Goal: Find specific page/section: Find specific page/section

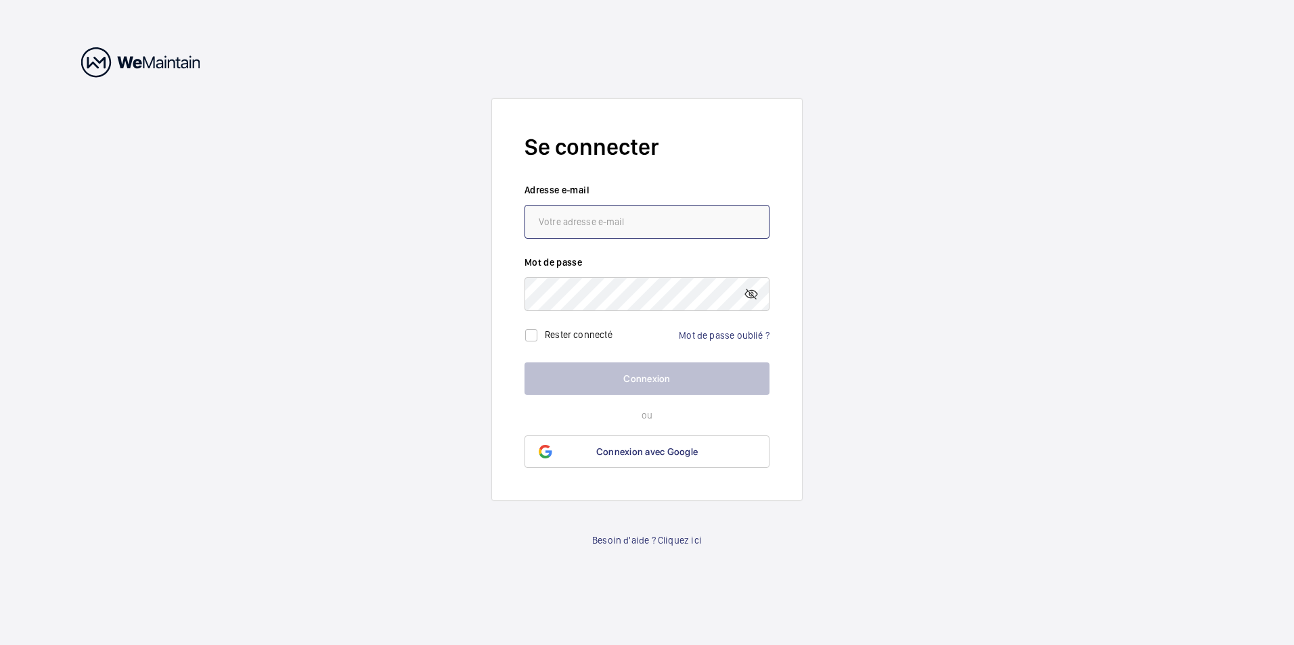
type input "[EMAIL_ADDRESS][DOMAIN_NAME]"
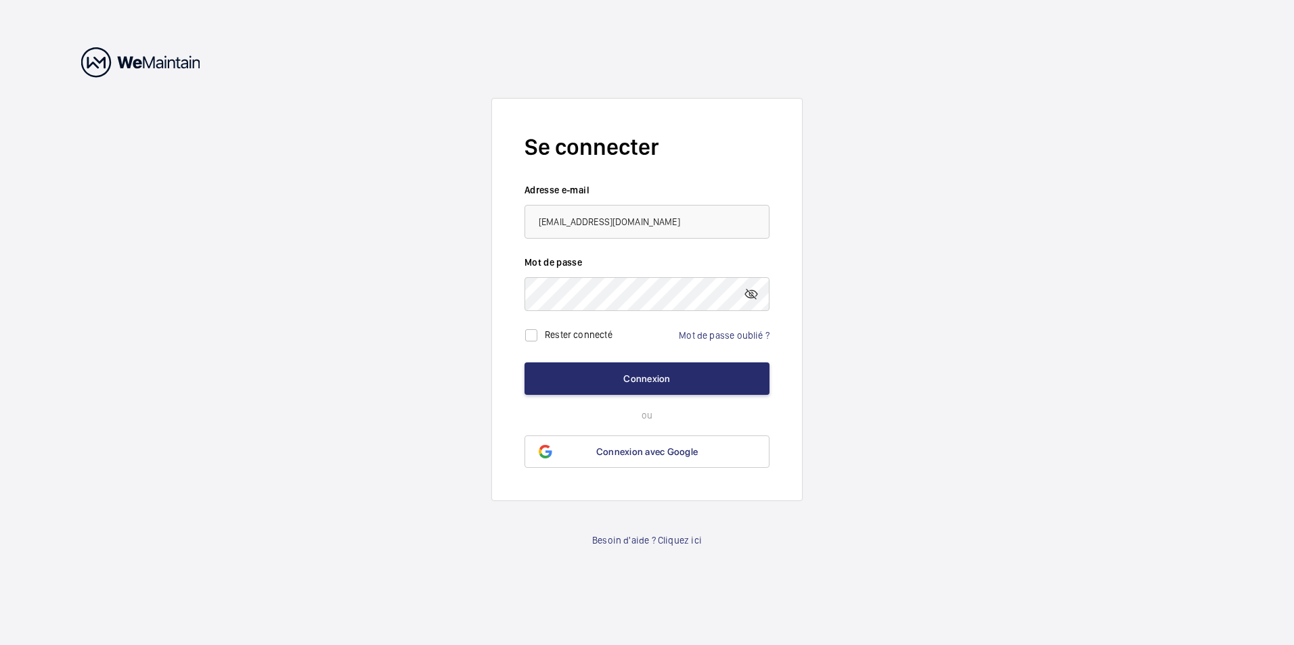
click at [857, 390] on wm-front-auth-container "Se connecter Adresse e-mail [EMAIL_ADDRESS][DOMAIN_NAME] Mot de passe Rester co…" at bounding box center [647, 322] width 1294 height 645
click at [603, 378] on button "Connexion" at bounding box center [646, 379] width 245 height 32
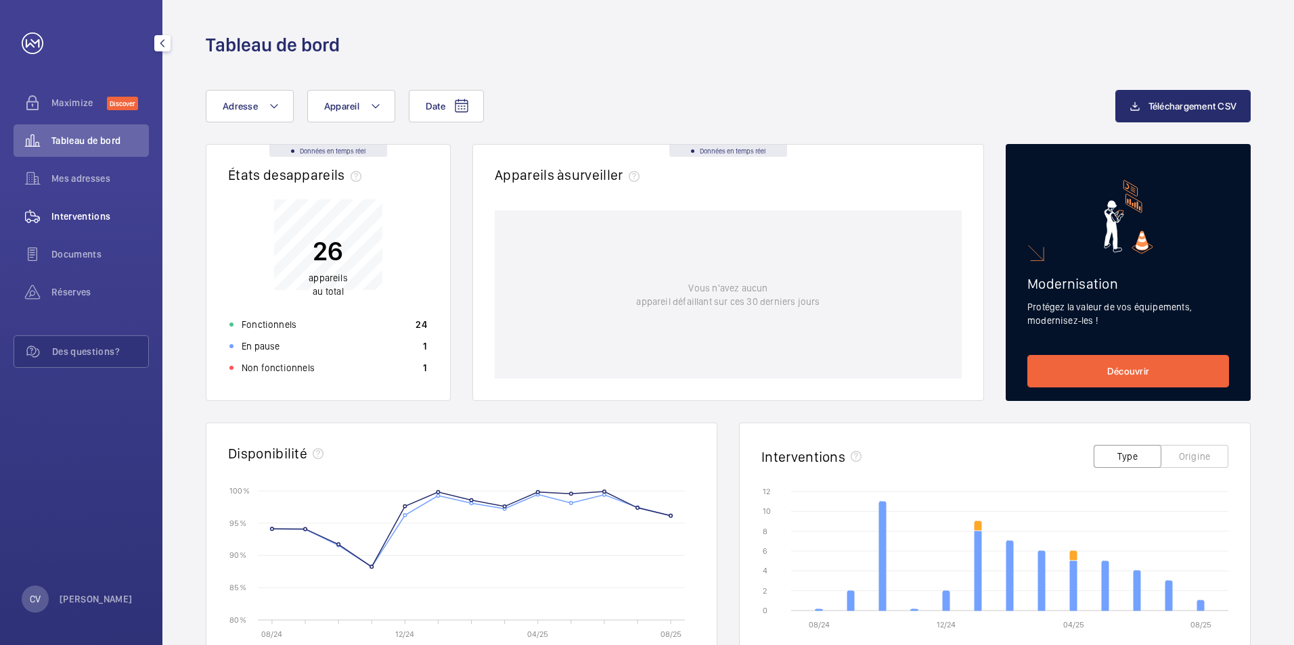
click at [85, 219] on span "Interventions" at bounding box center [99, 217] width 97 height 14
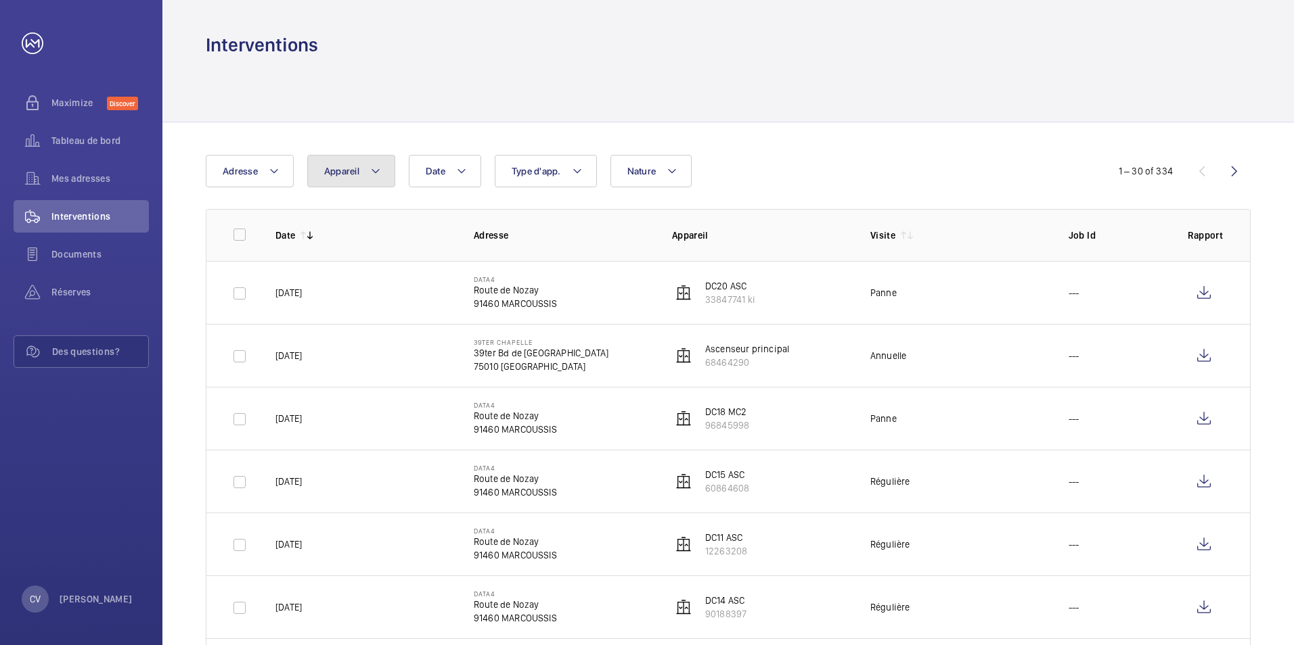
click at [355, 173] on span "Appareil" at bounding box center [341, 171] width 35 height 11
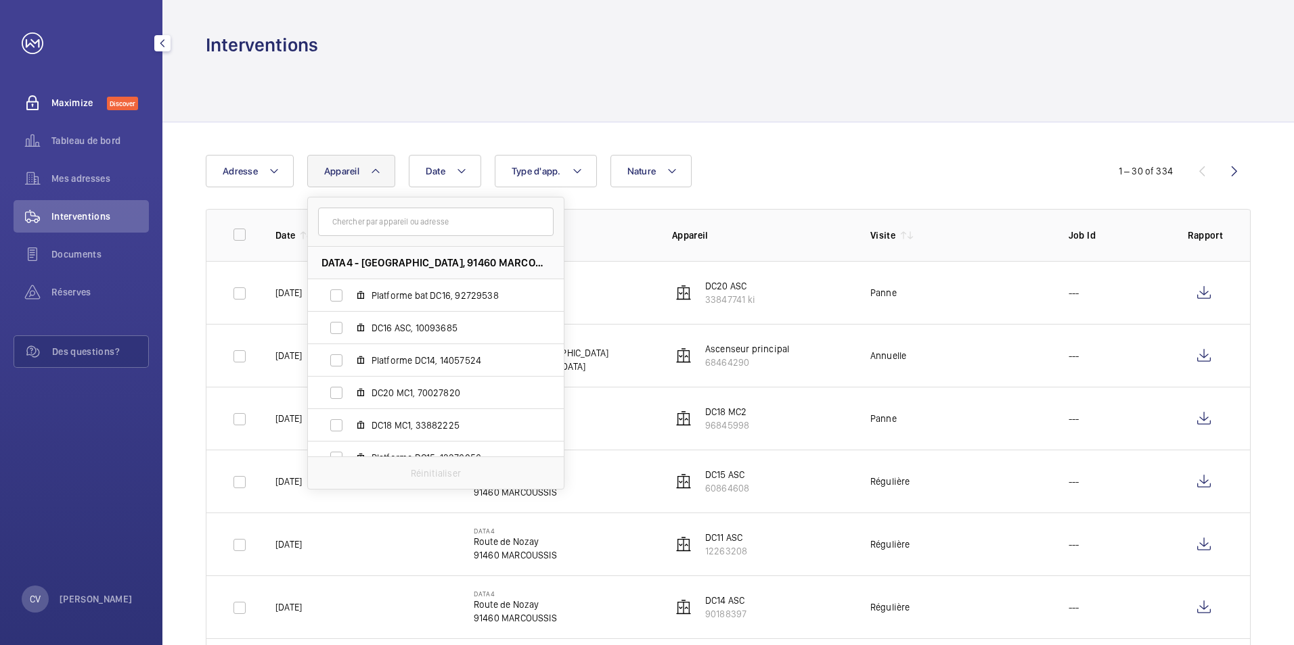
click at [83, 114] on div "Maximize Discover" at bounding box center [81, 103] width 135 height 32
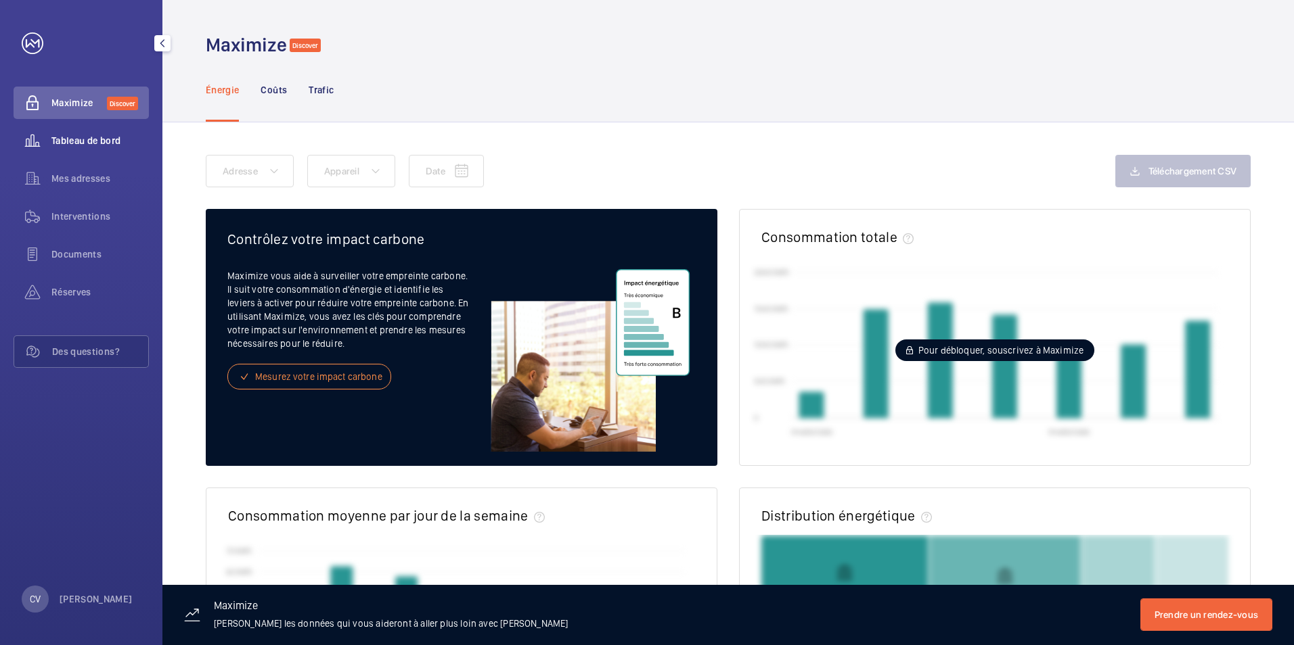
click at [76, 140] on span "Tableau de bord" at bounding box center [99, 141] width 97 height 14
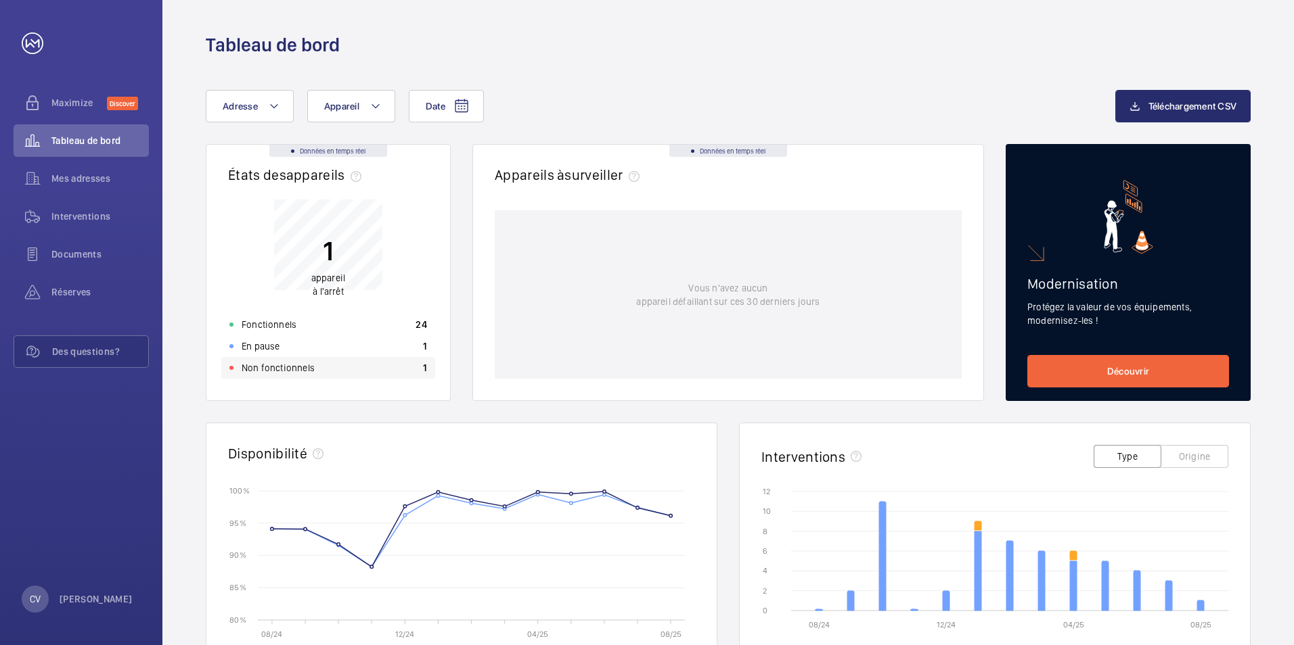
click at [294, 367] on p "Non fonctionnels" at bounding box center [278, 368] width 73 height 14
click at [343, 350] on div "En pause 1" at bounding box center [328, 347] width 214 height 22
click at [89, 182] on span "Mes adresses" at bounding box center [99, 179] width 97 height 14
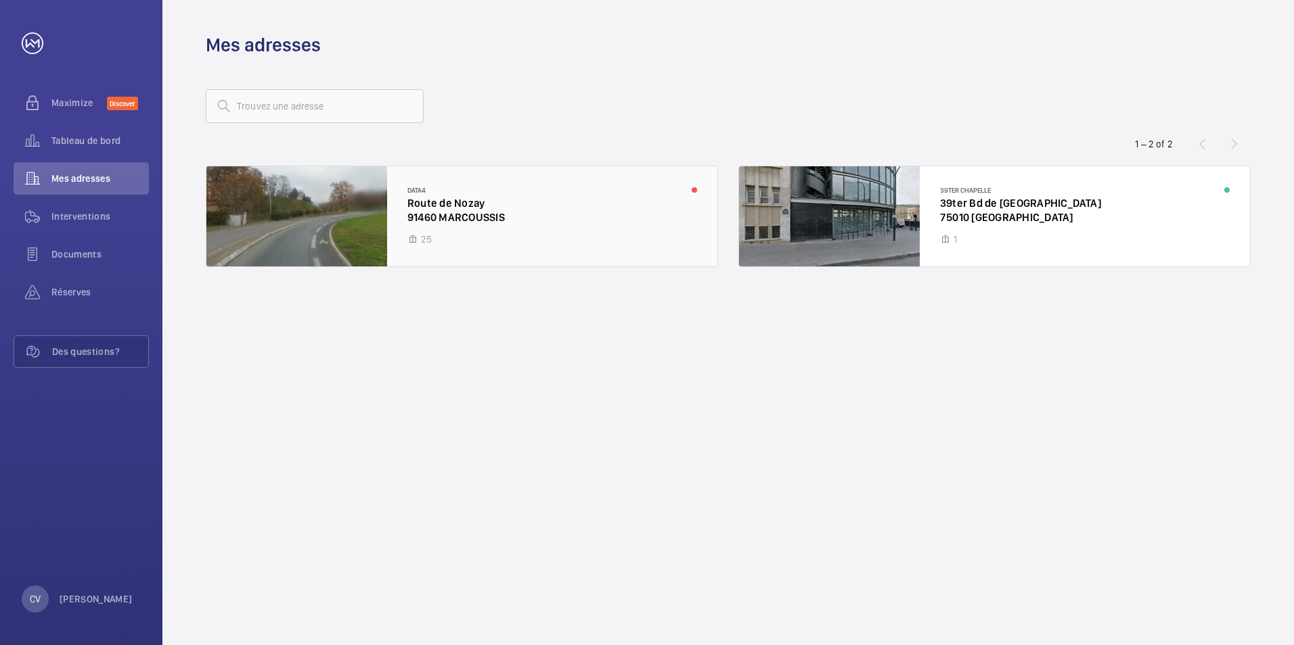
click at [463, 198] on div at bounding box center [461, 216] width 511 height 100
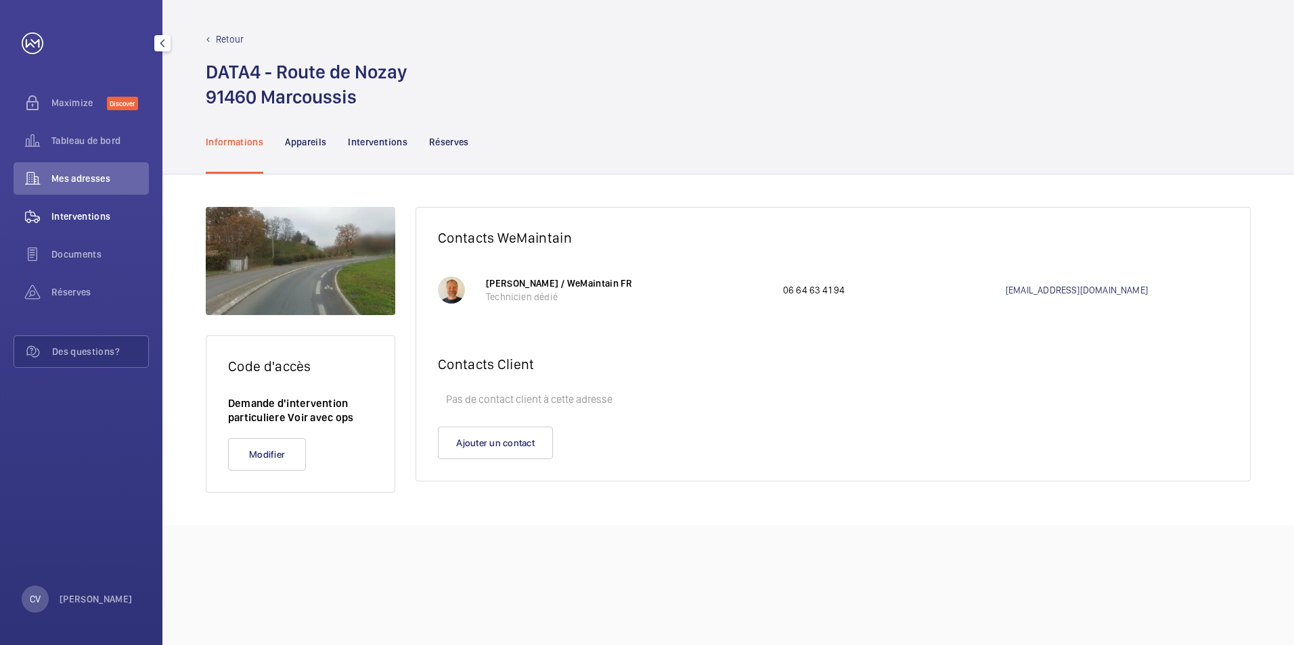
click at [49, 206] on wm-front-icon-button at bounding box center [33, 216] width 38 height 32
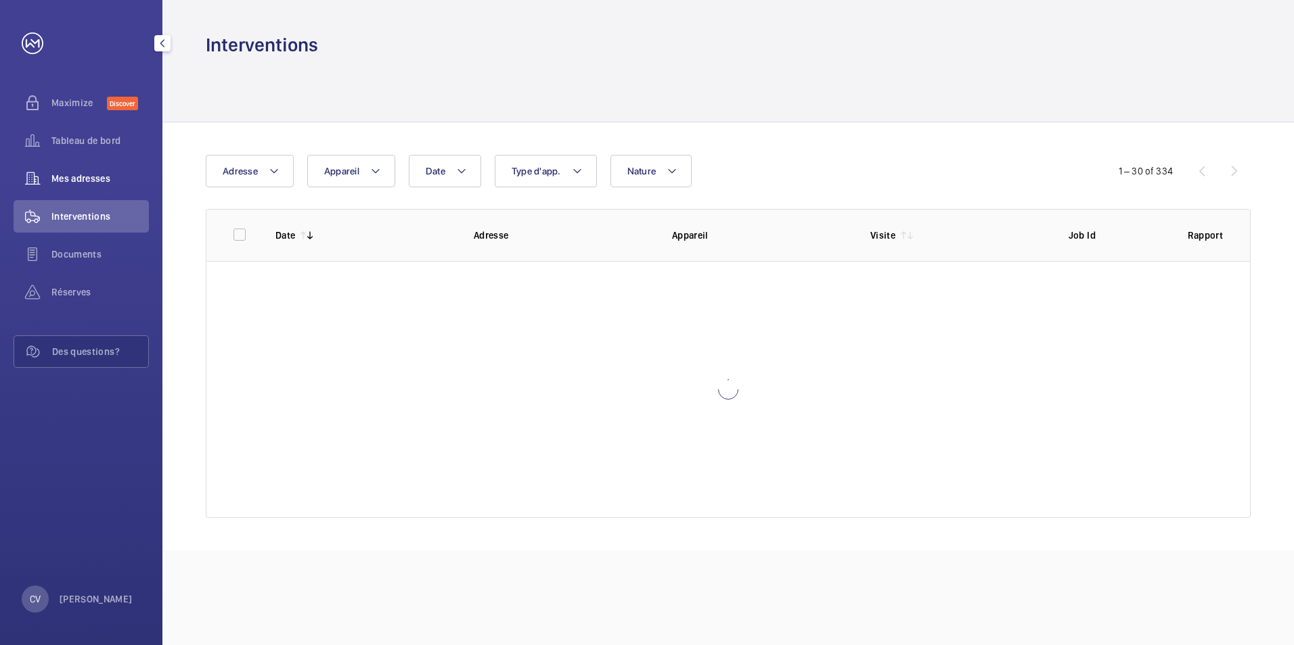
click at [55, 183] on span "Mes adresses" at bounding box center [99, 179] width 97 height 14
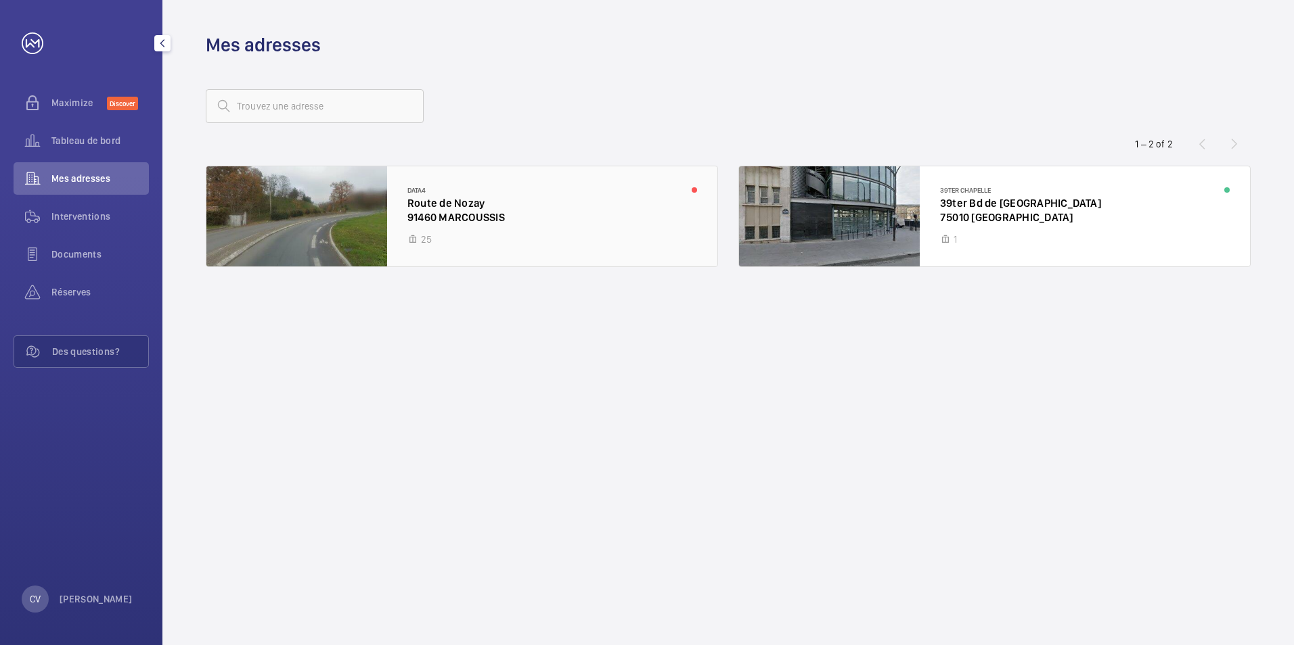
click at [351, 196] on div at bounding box center [461, 216] width 511 height 100
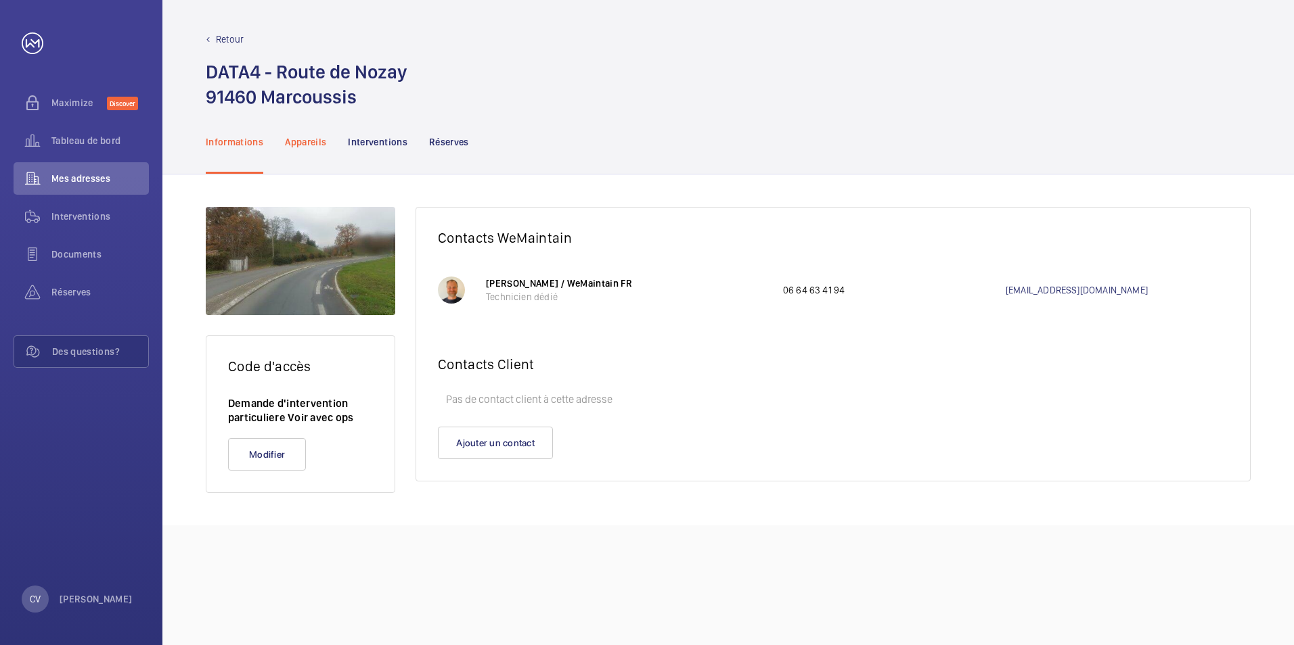
click at [323, 145] on p "Appareils" at bounding box center [305, 142] width 41 height 14
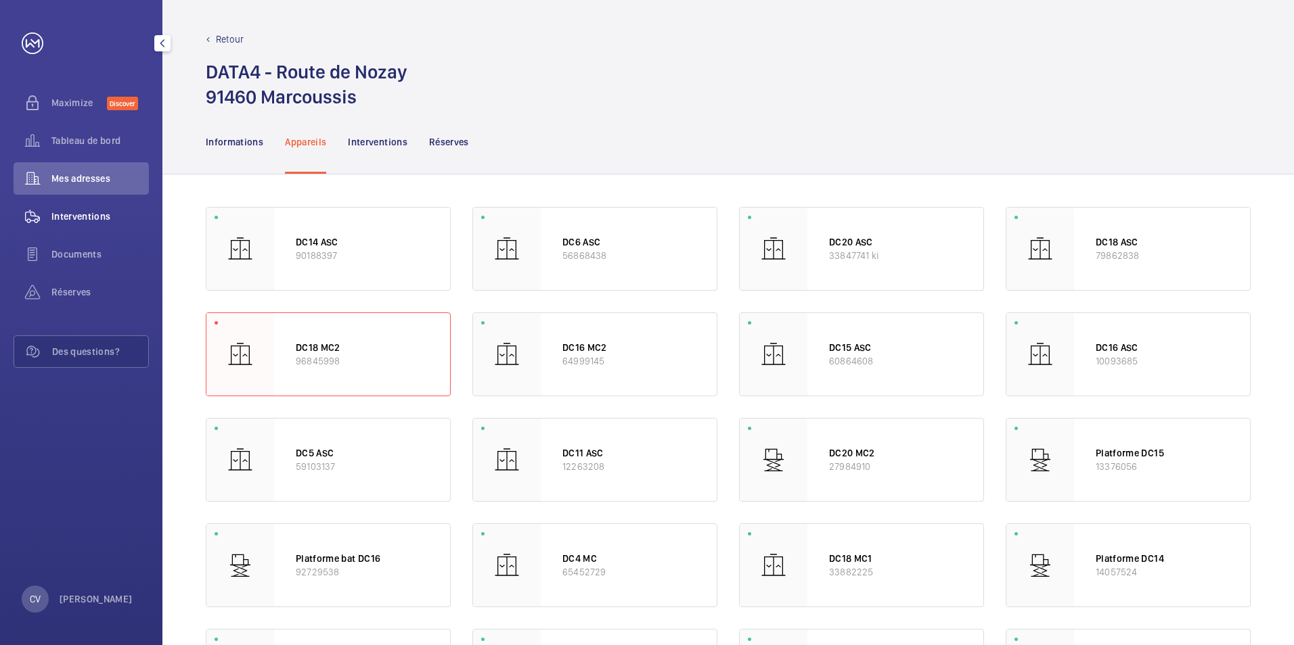
click at [80, 220] on span "Interventions" at bounding box center [99, 217] width 97 height 14
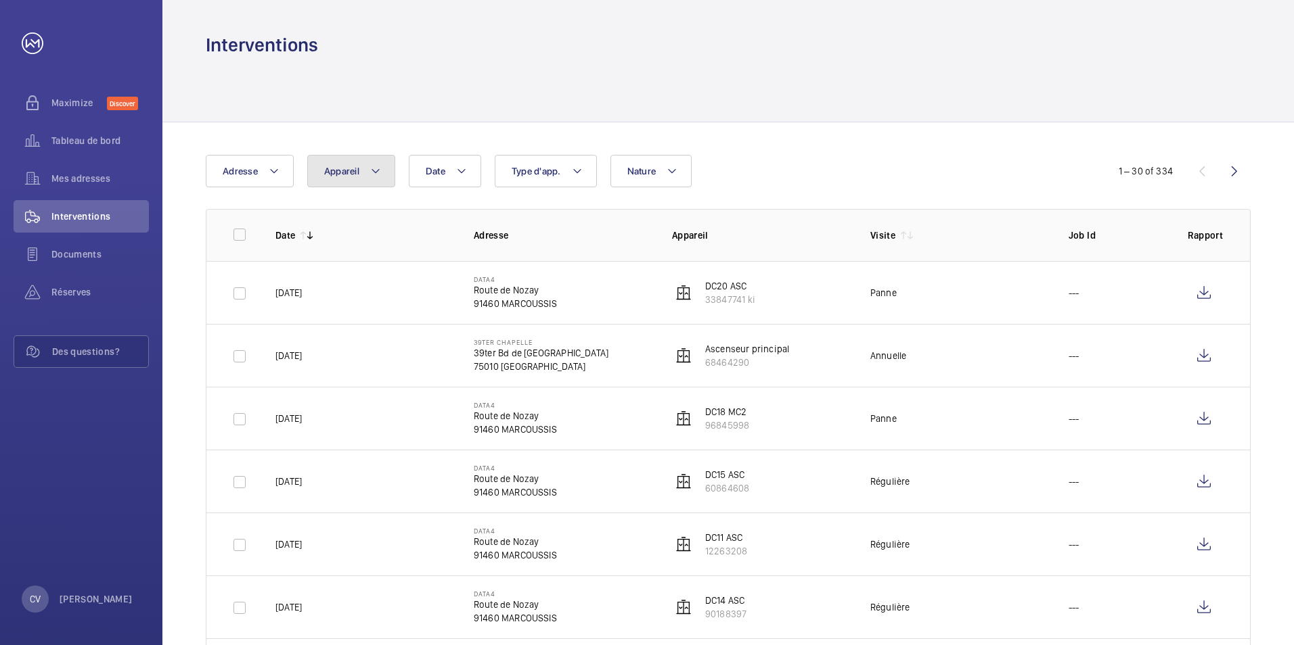
click at [334, 175] on span "Appareil" at bounding box center [341, 171] width 35 height 11
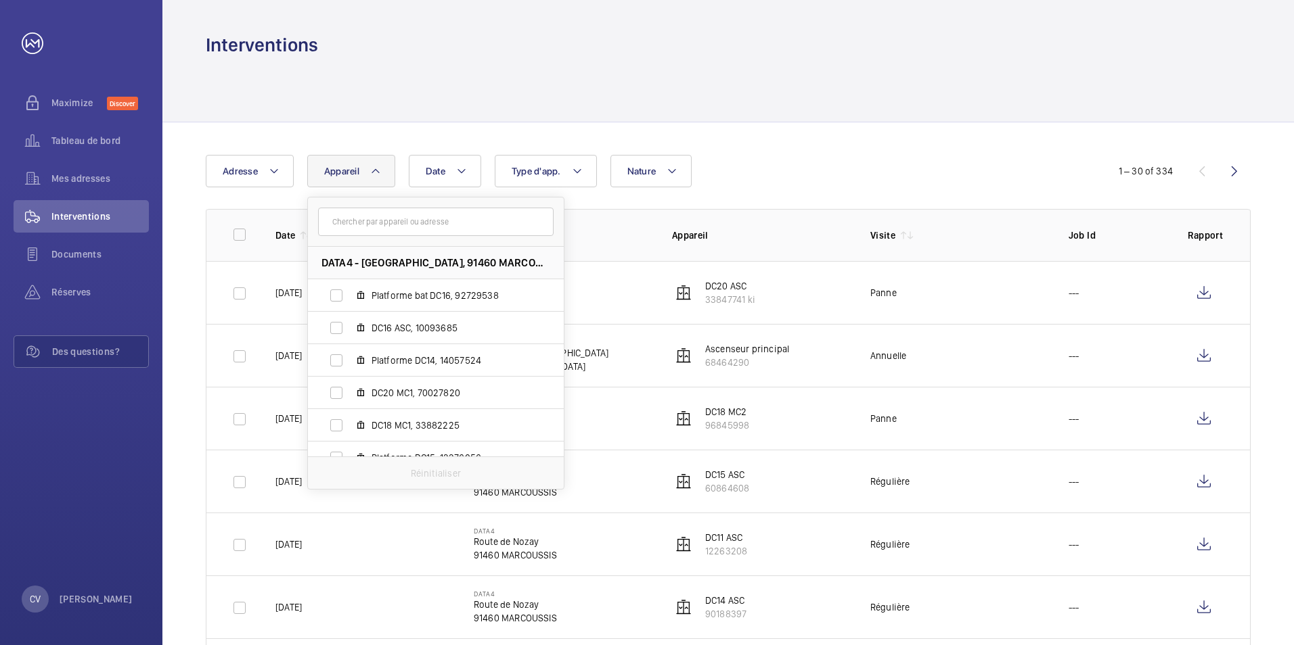
click at [401, 229] on input "text" at bounding box center [435, 222] width 235 height 28
click at [790, 155] on div "Date Adresse Appareil DATA4 - [GEOGRAPHIC_DATA], 91460 MARCOUSSIS Platforme bat…" at bounding box center [647, 171] width 882 height 32
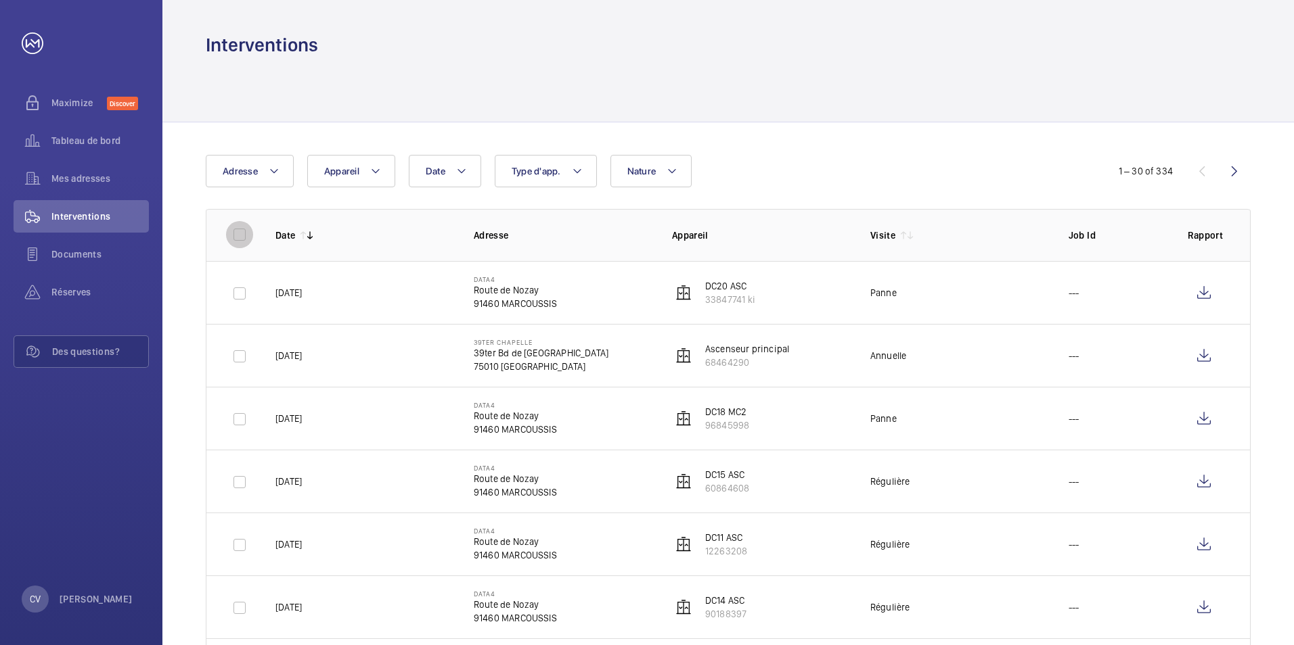
click at [239, 231] on input "checkbox" at bounding box center [239, 234] width 27 height 27
checkbox input "true"
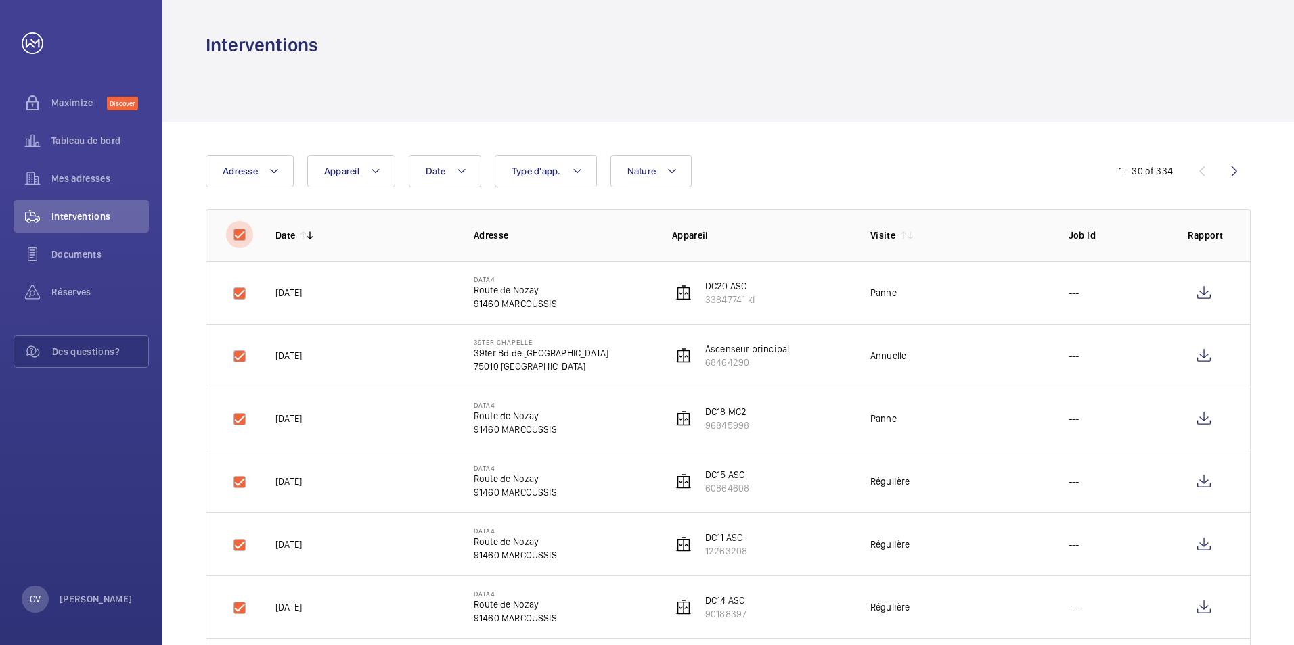
checkbox input "true"
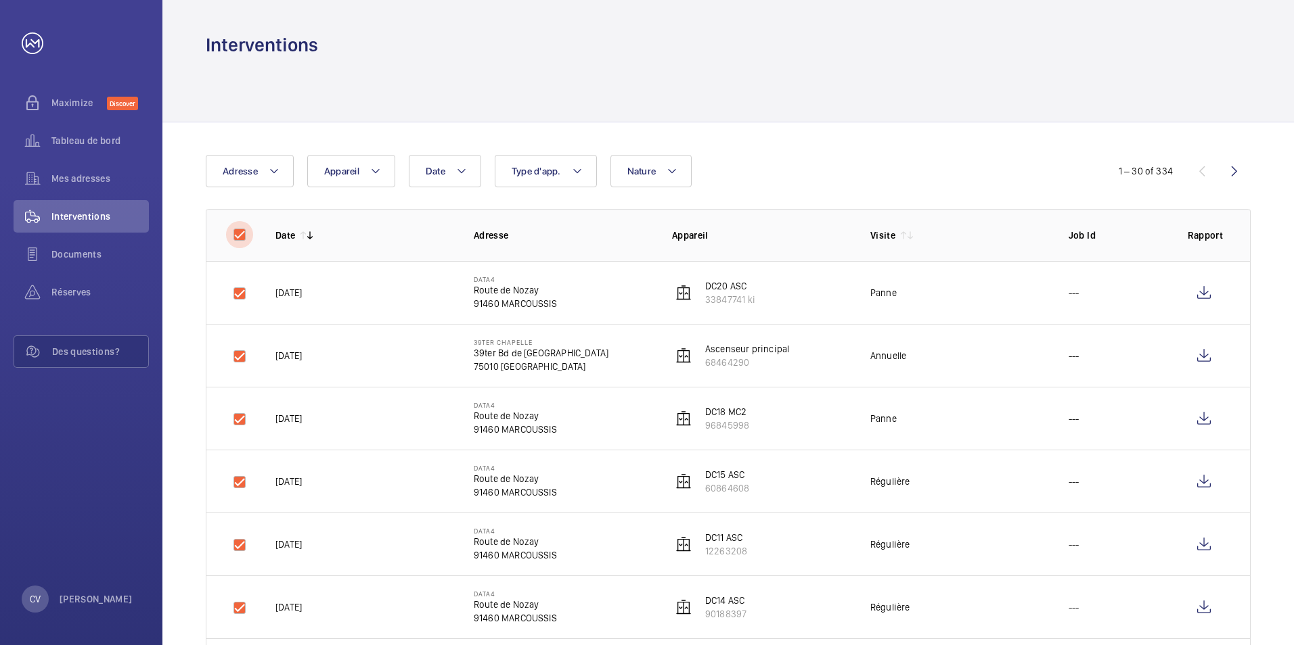
checkbox input "true"
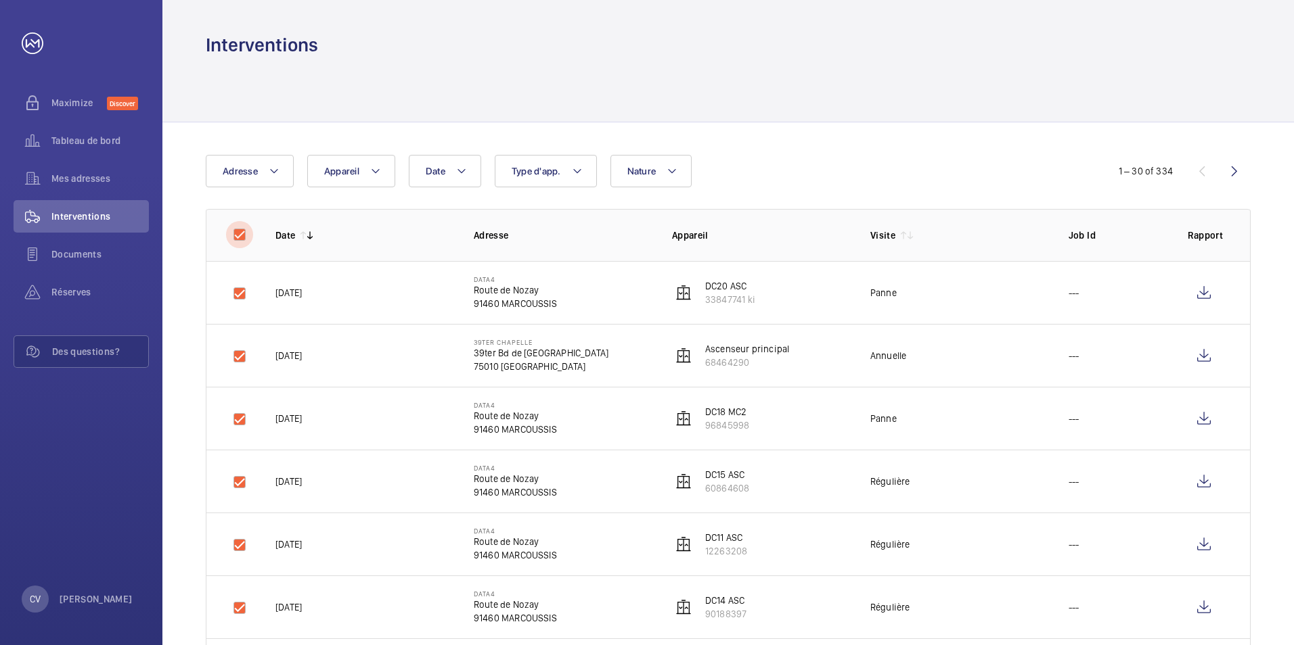
checkbox input "true"
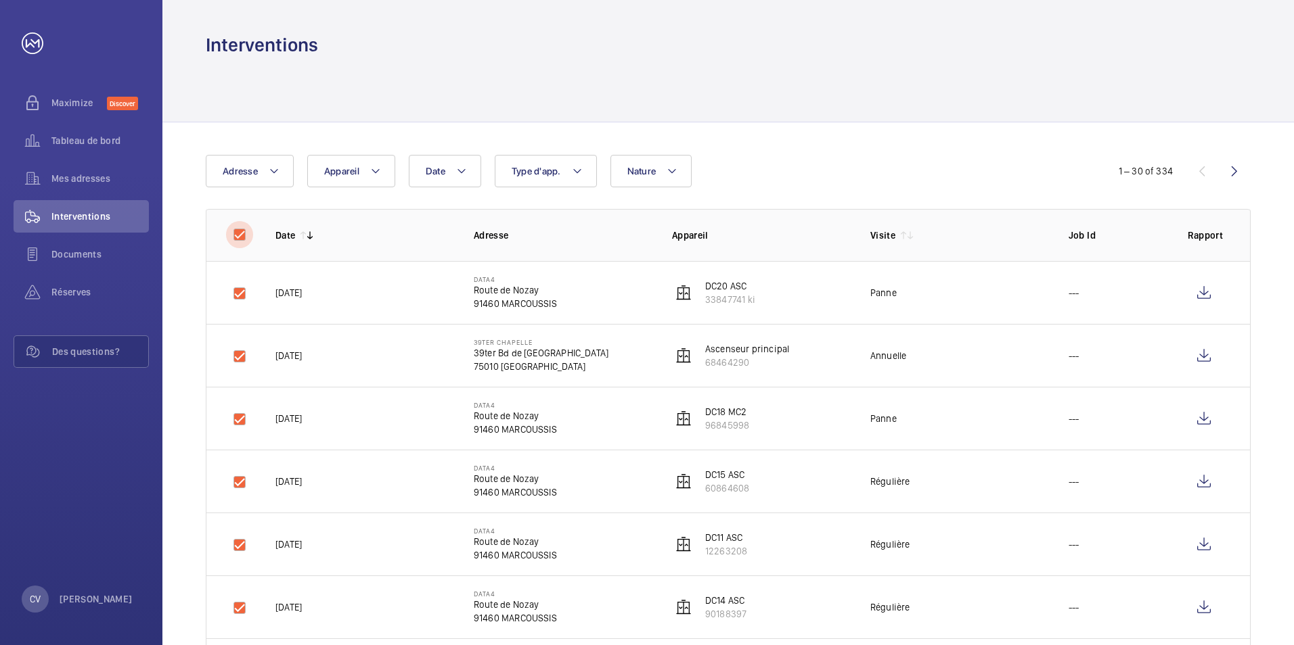
checkbox input "true"
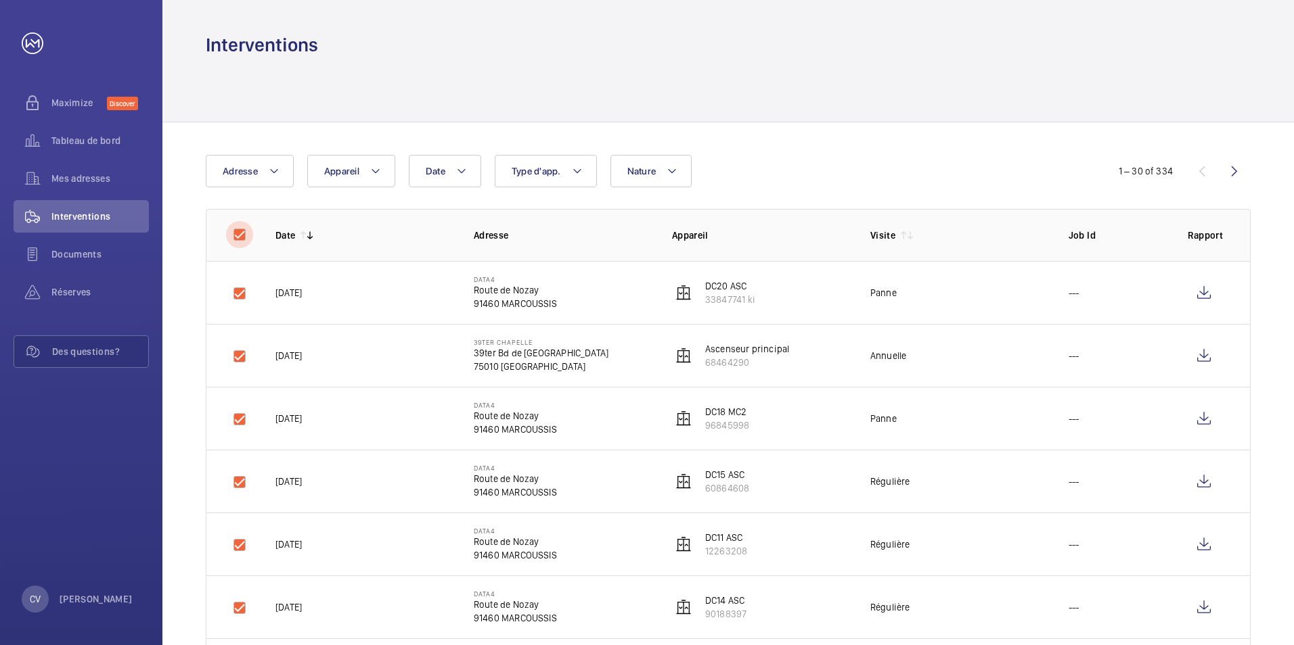
checkbox input "true"
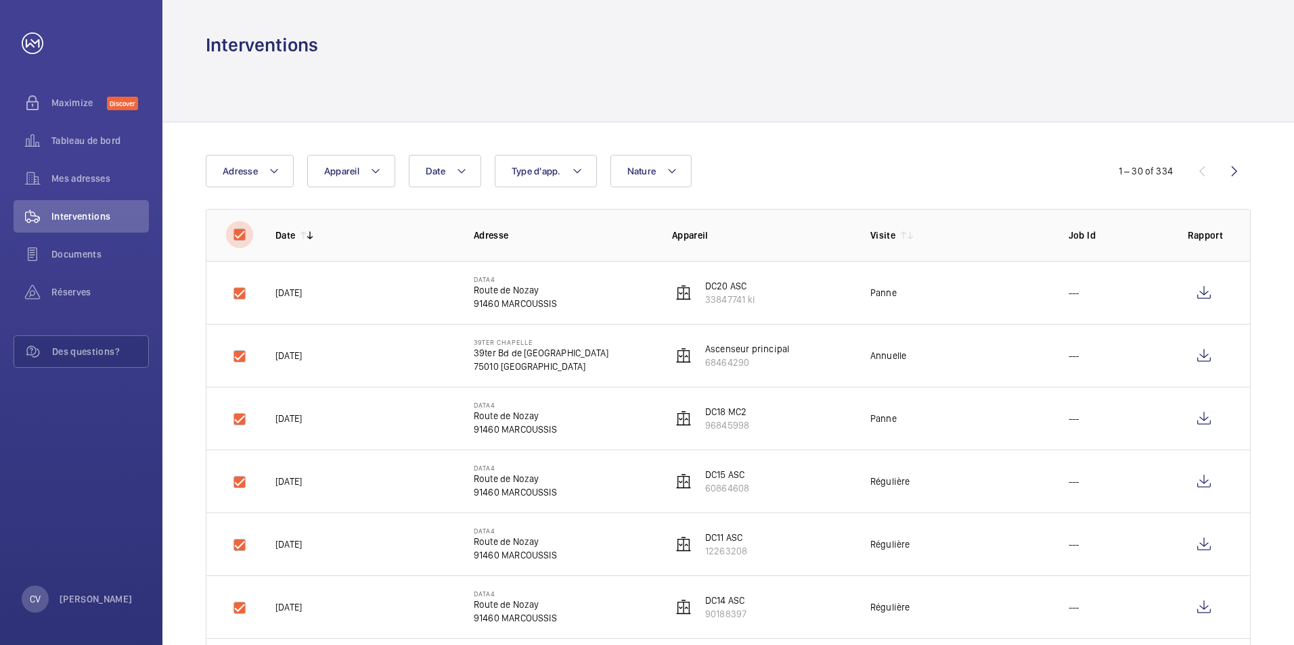
checkbox input "true"
click at [240, 236] on input "checkbox" at bounding box center [239, 234] width 27 height 27
checkbox input "false"
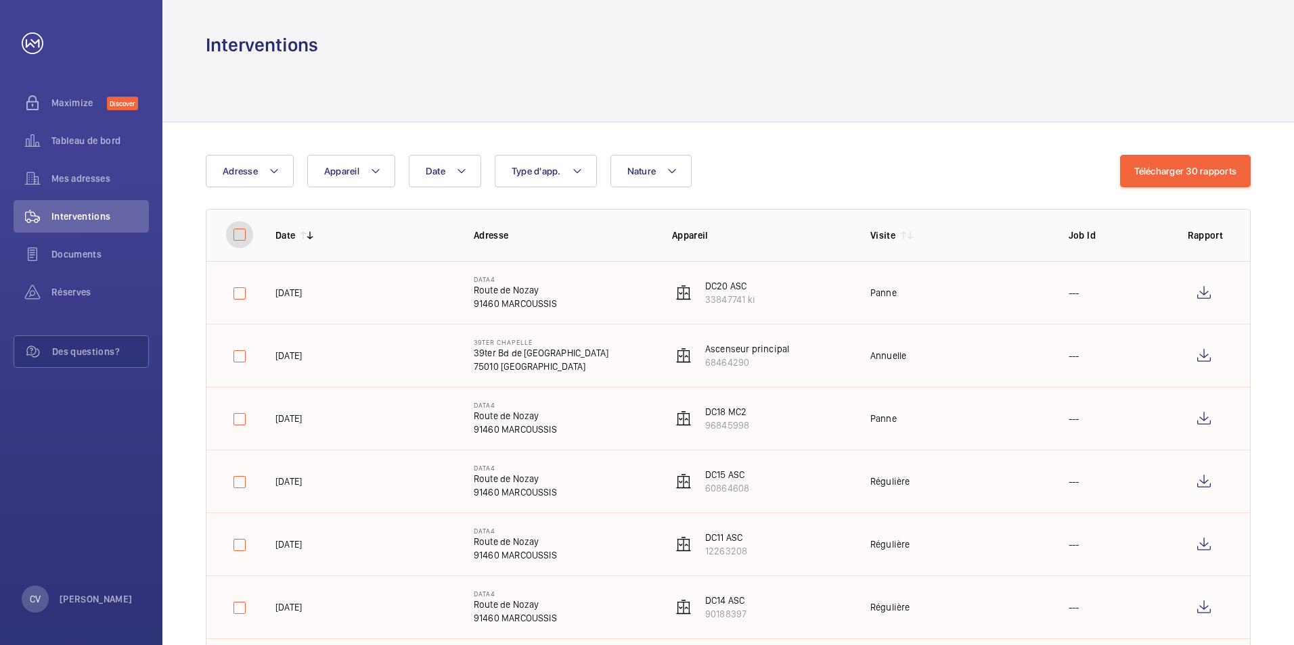
checkbox input "false"
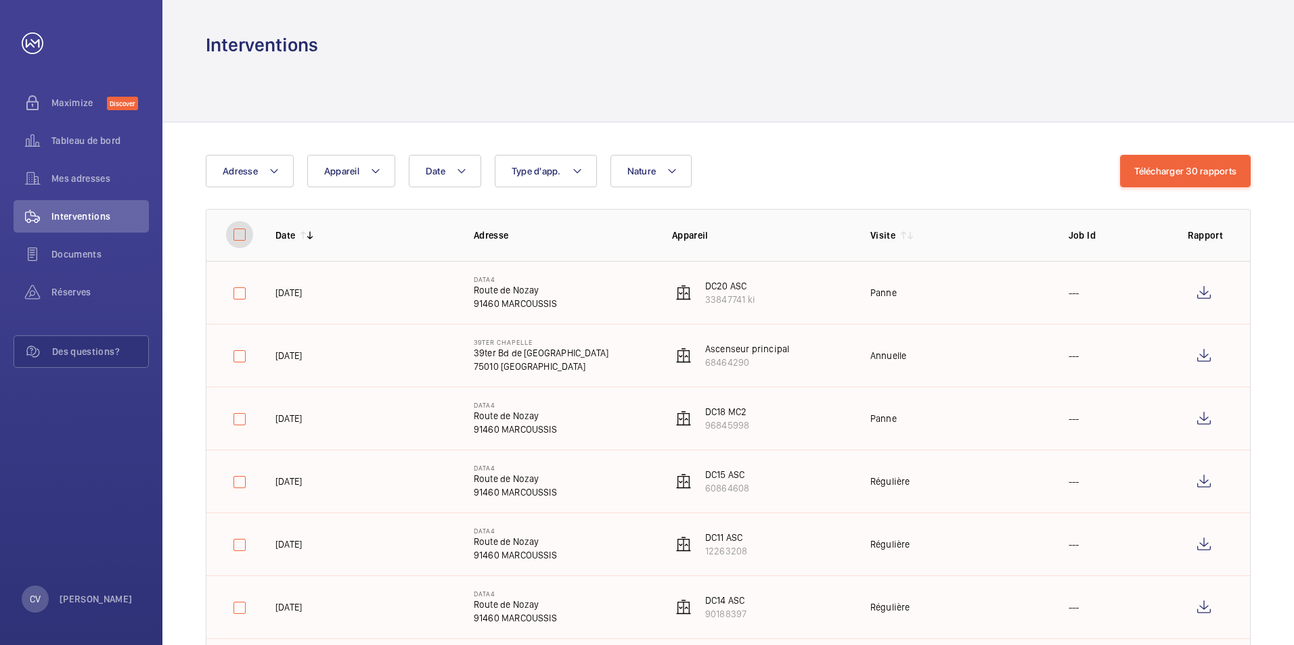
checkbox input "false"
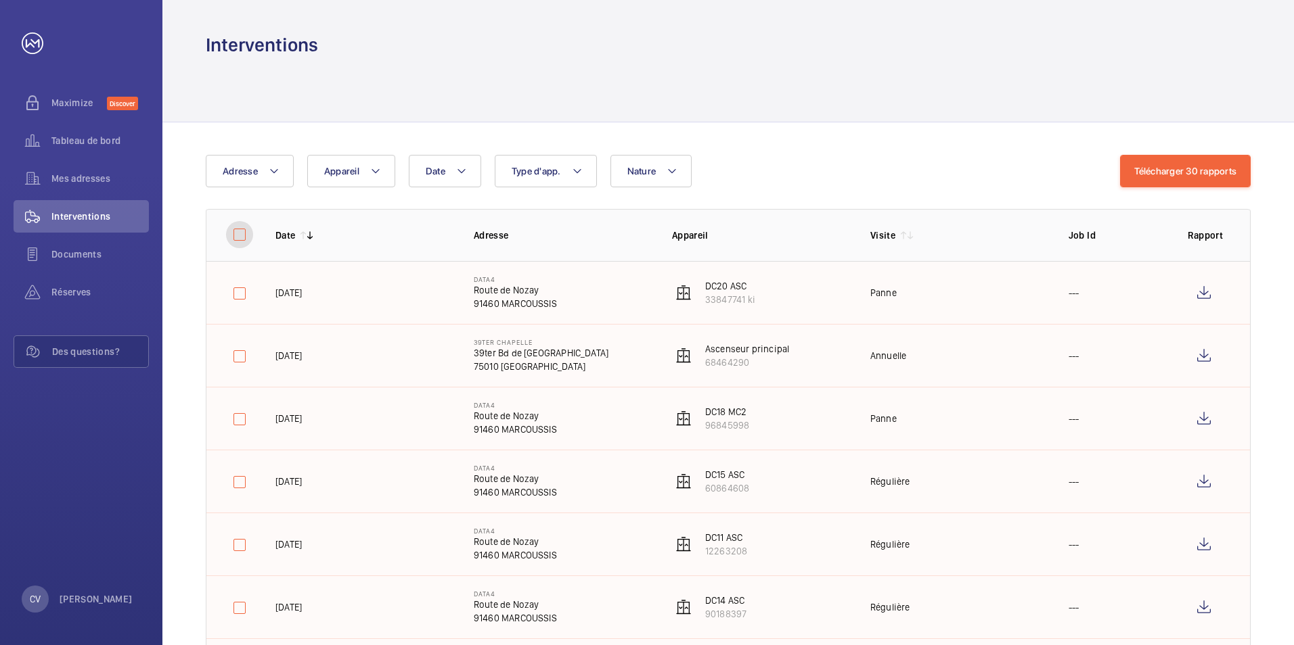
checkbox input "false"
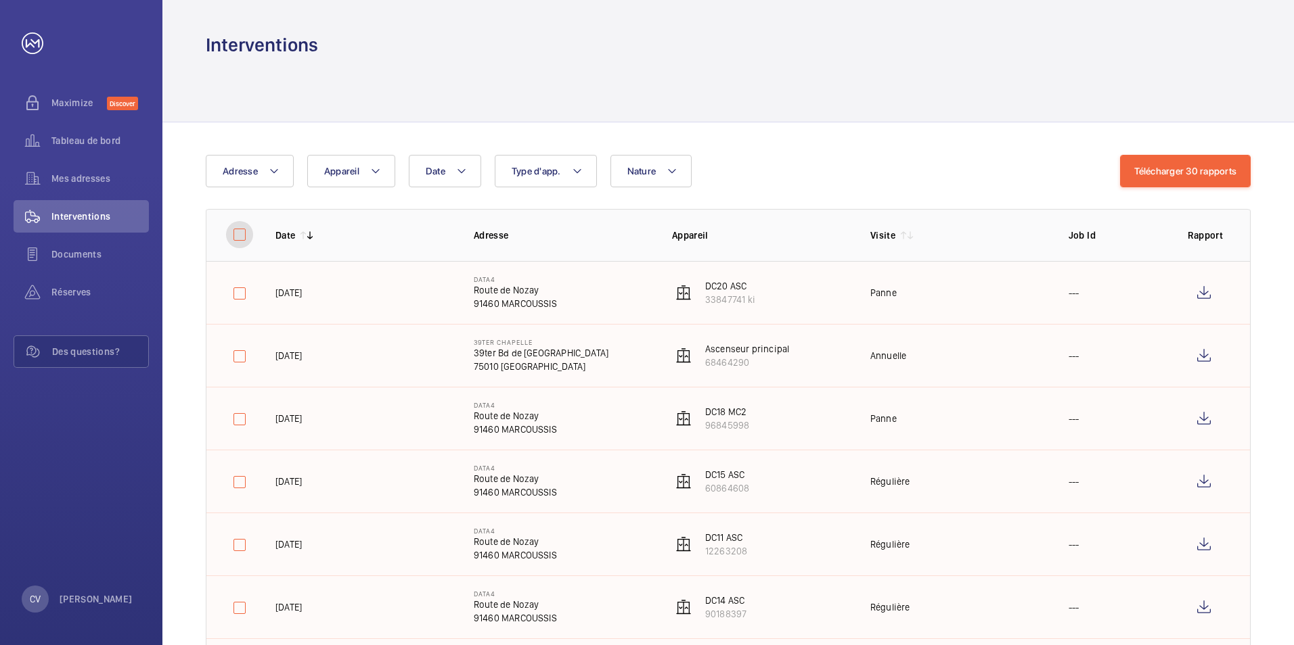
checkbox input "false"
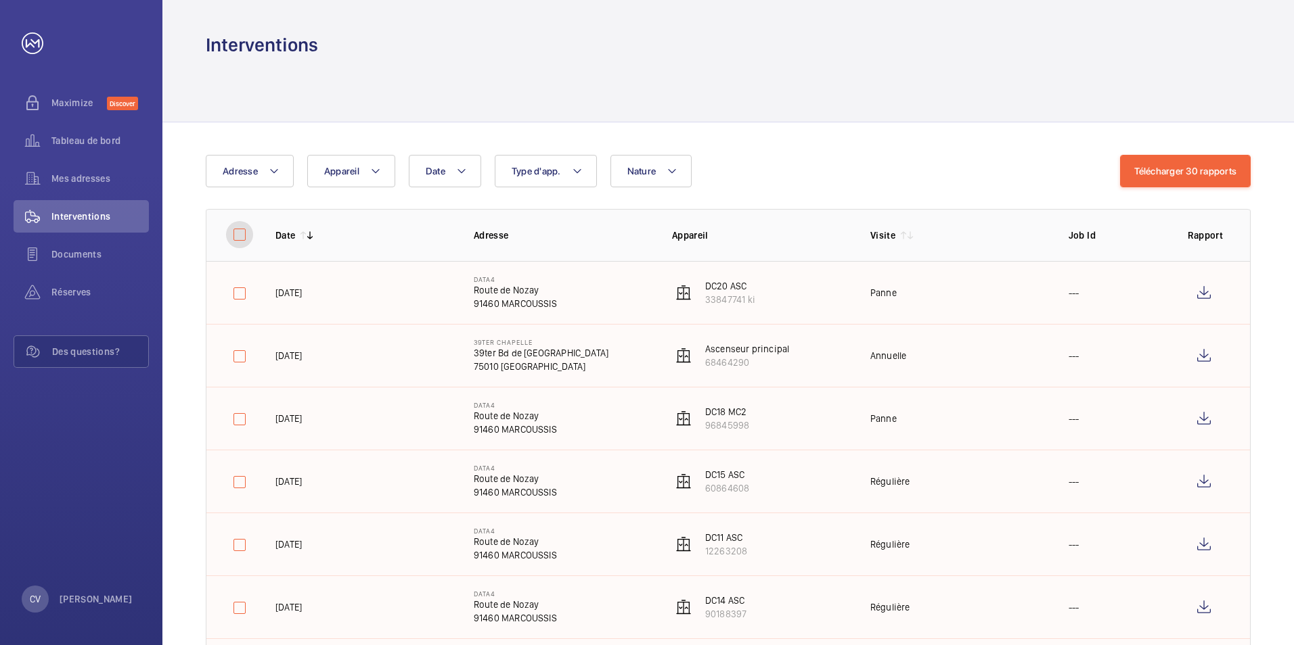
checkbox input "false"
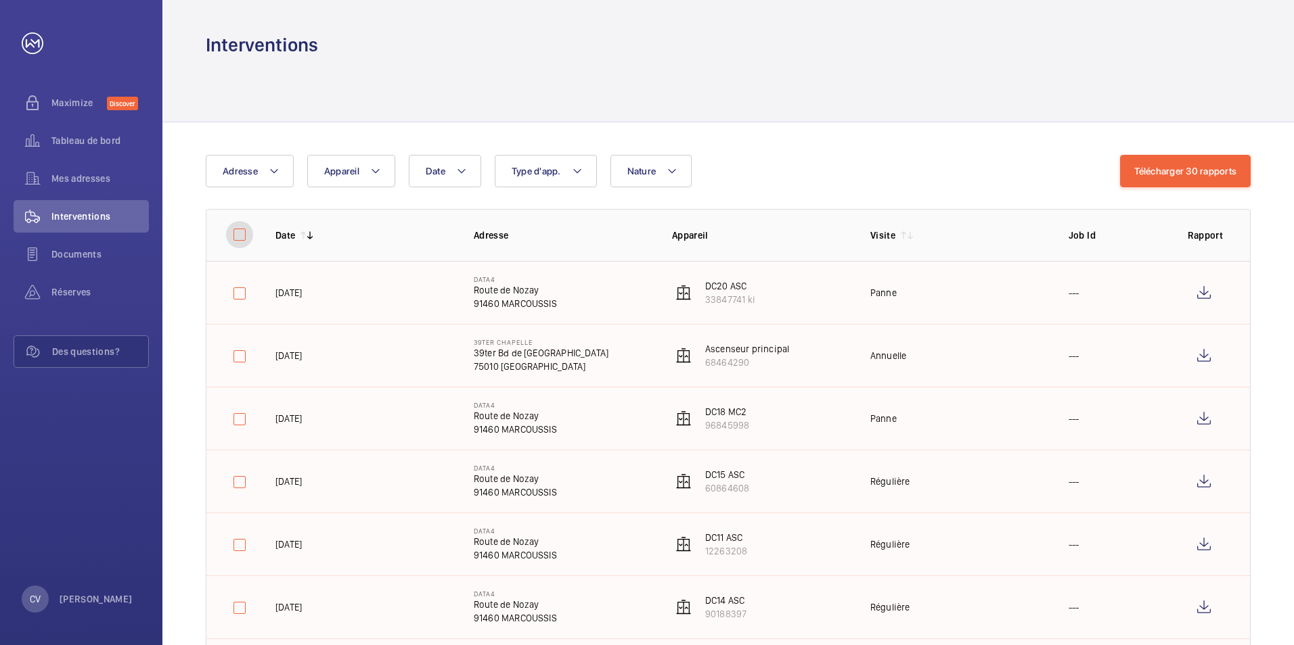
checkbox input "false"
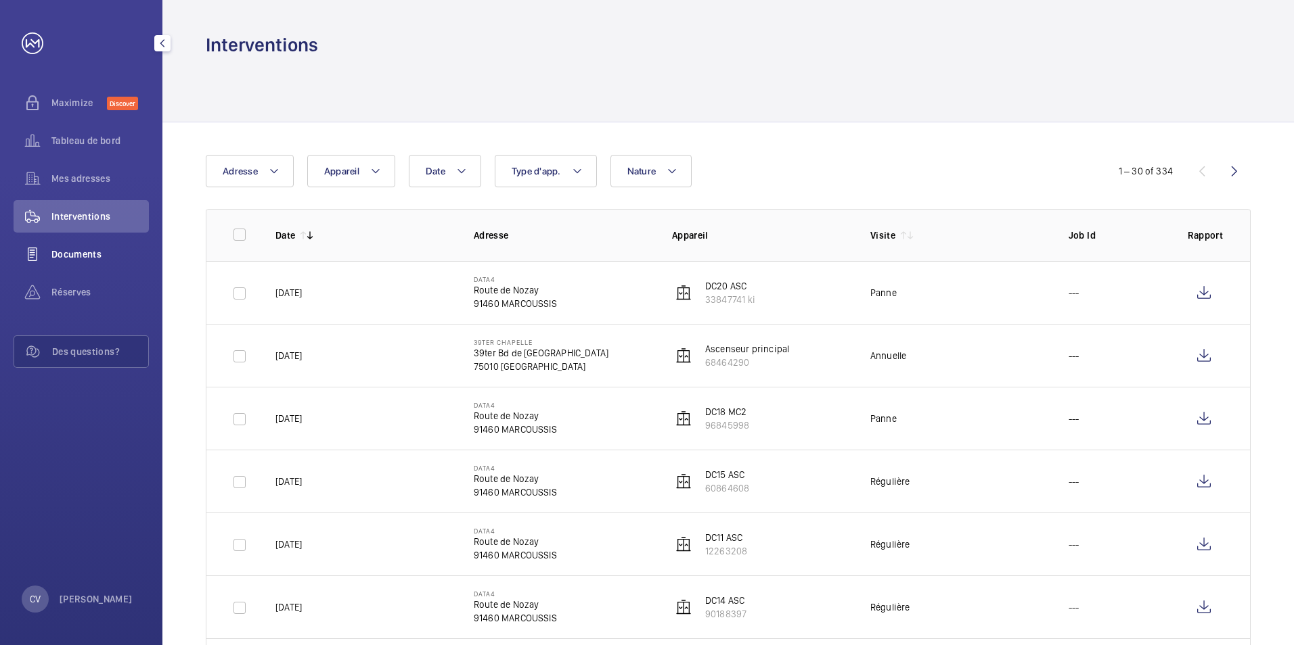
click at [85, 250] on span "Documents" at bounding box center [99, 255] width 97 height 14
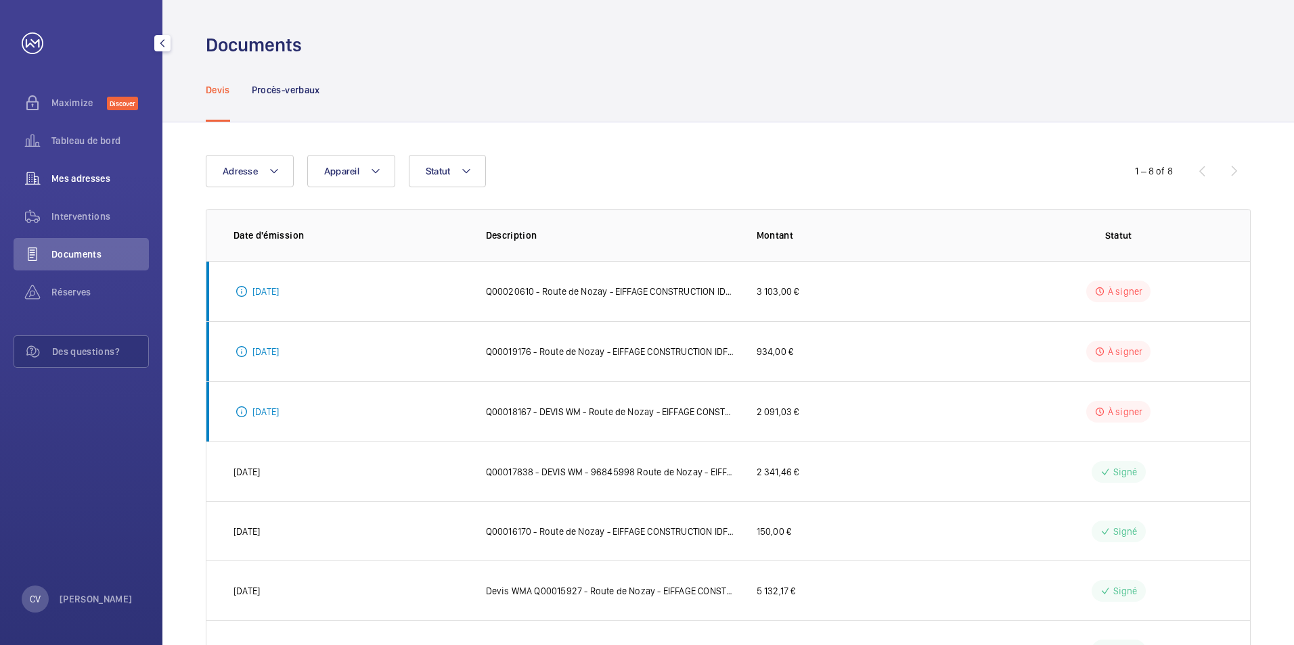
click at [76, 183] on span "Mes adresses" at bounding box center [99, 179] width 97 height 14
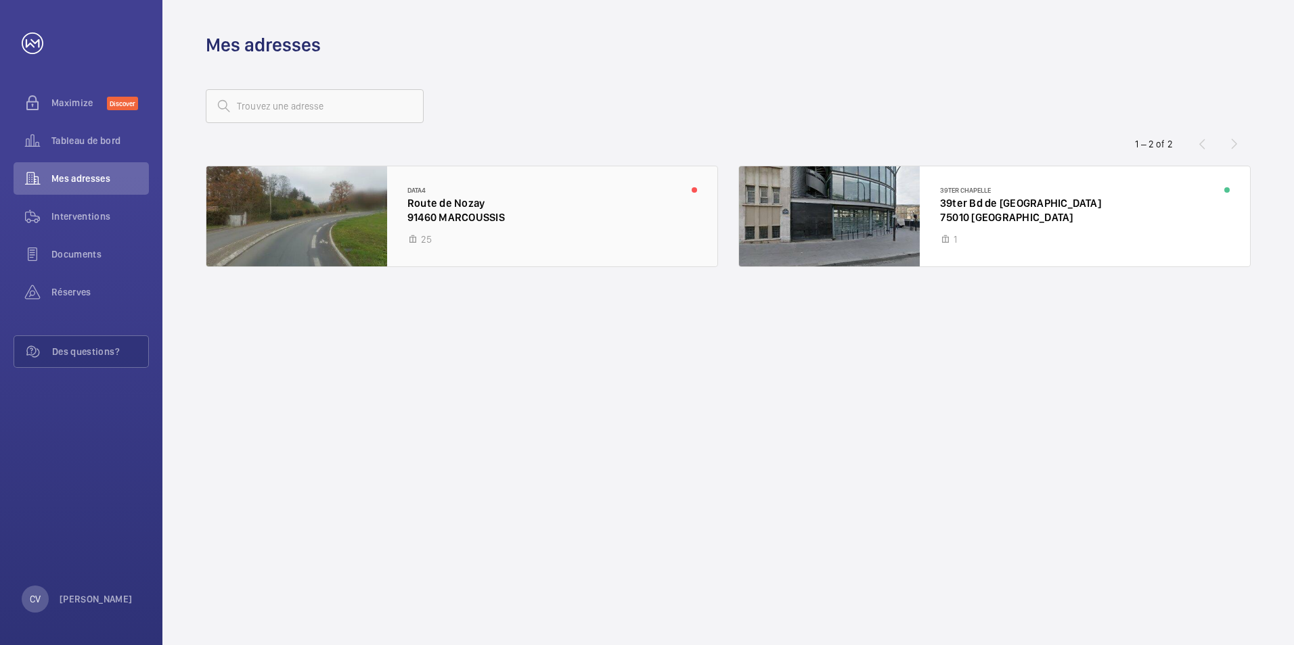
click at [421, 232] on div at bounding box center [461, 216] width 511 height 100
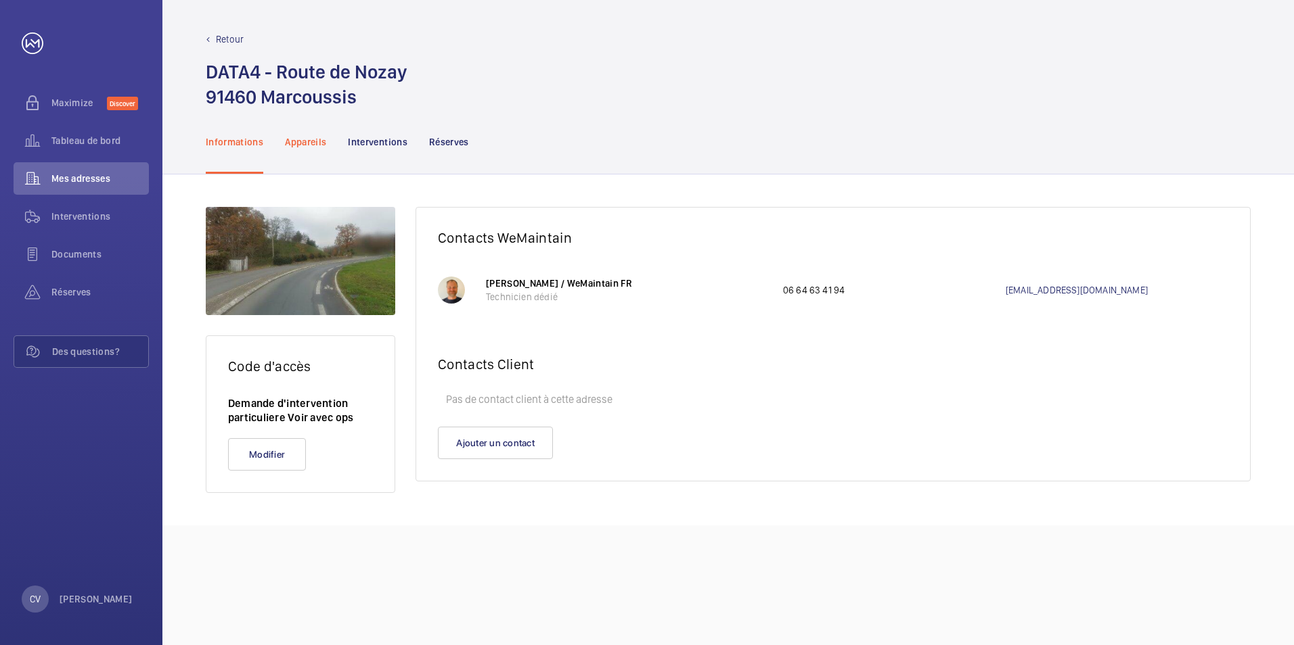
click at [307, 145] on p "Appareils" at bounding box center [305, 142] width 41 height 14
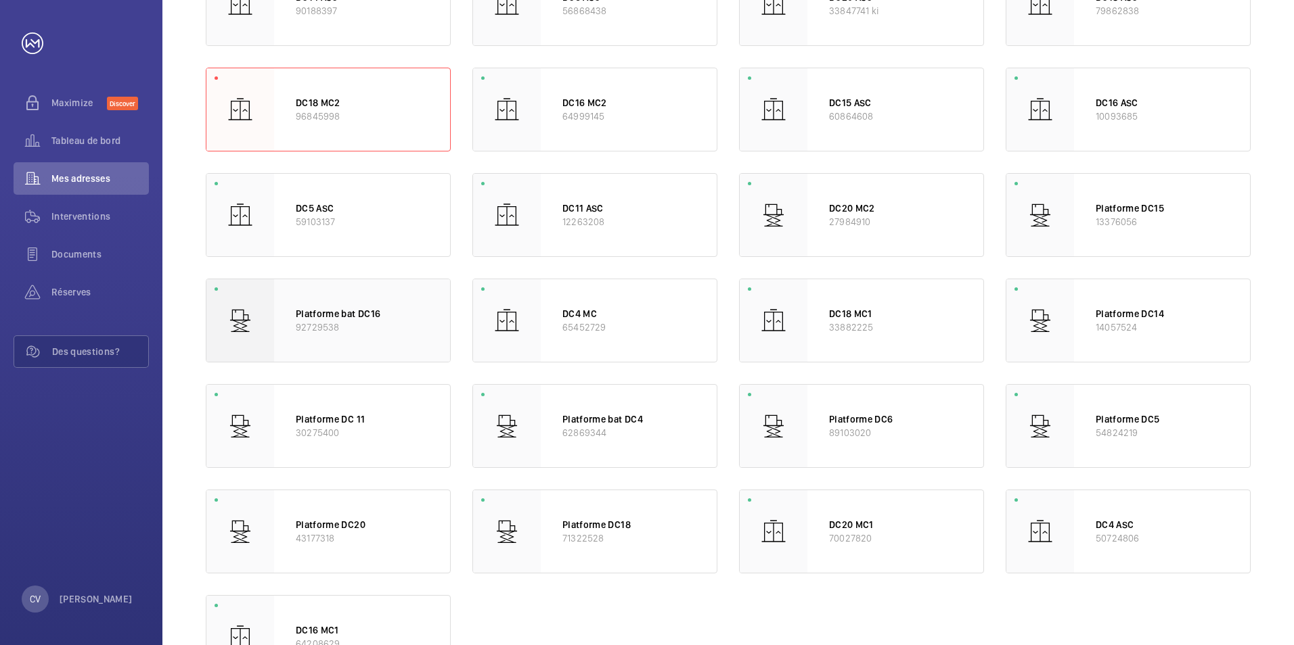
scroll to position [311, 0]
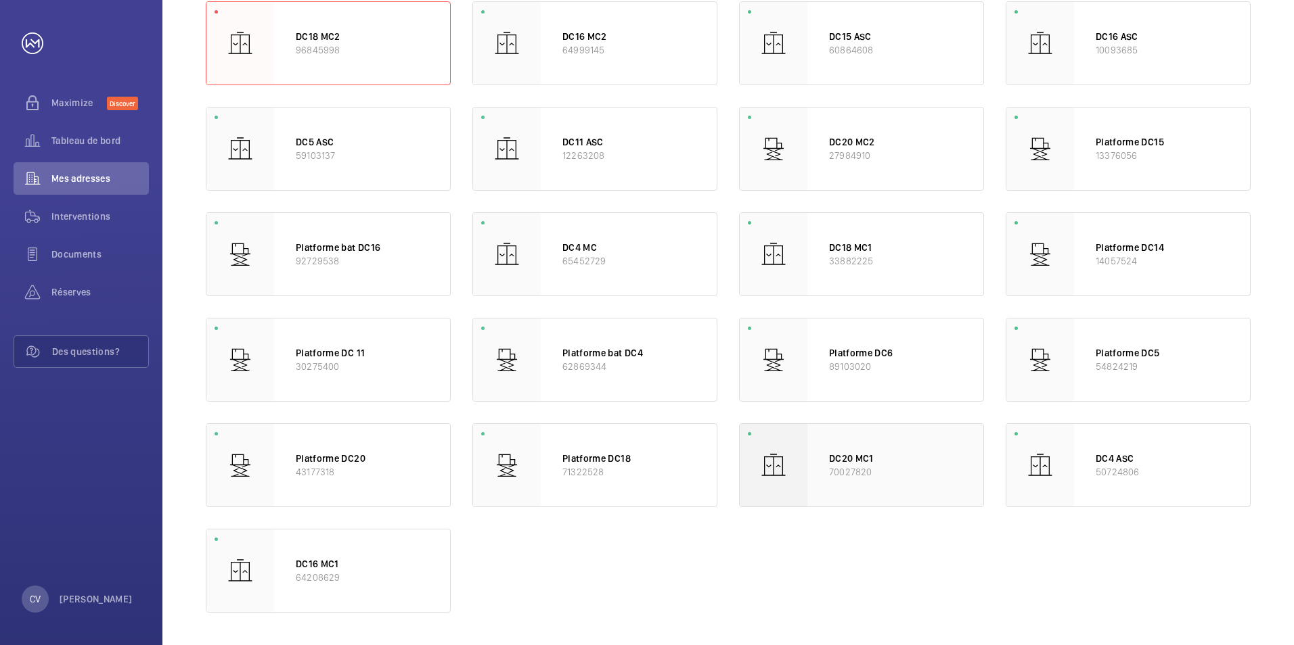
click at [843, 468] on p "70027820" at bounding box center [895, 473] width 133 height 14
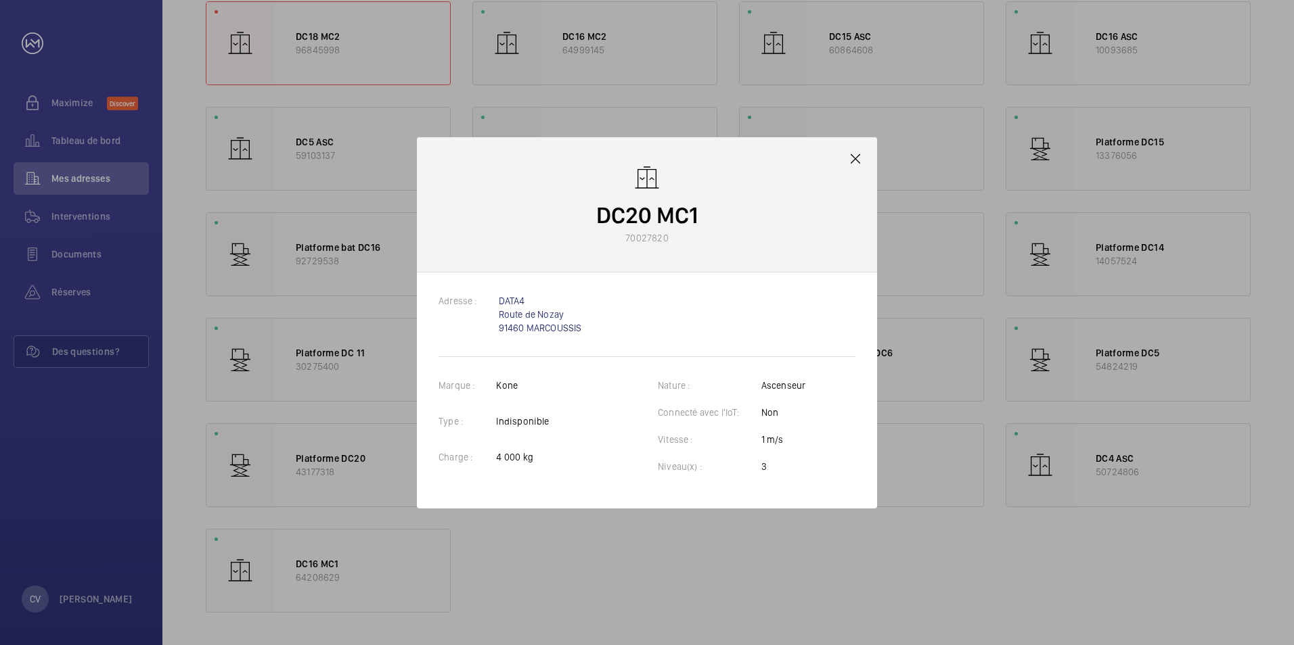
click at [861, 158] on mat-icon at bounding box center [855, 159] width 16 height 16
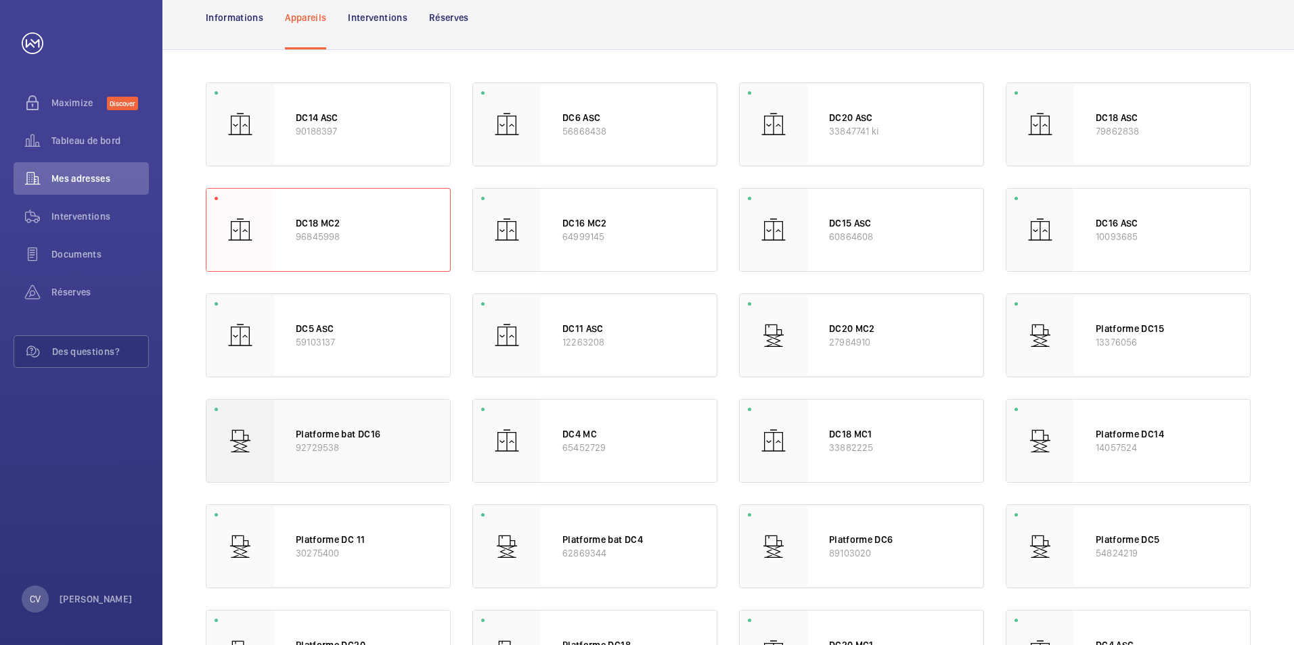
scroll to position [135, 0]
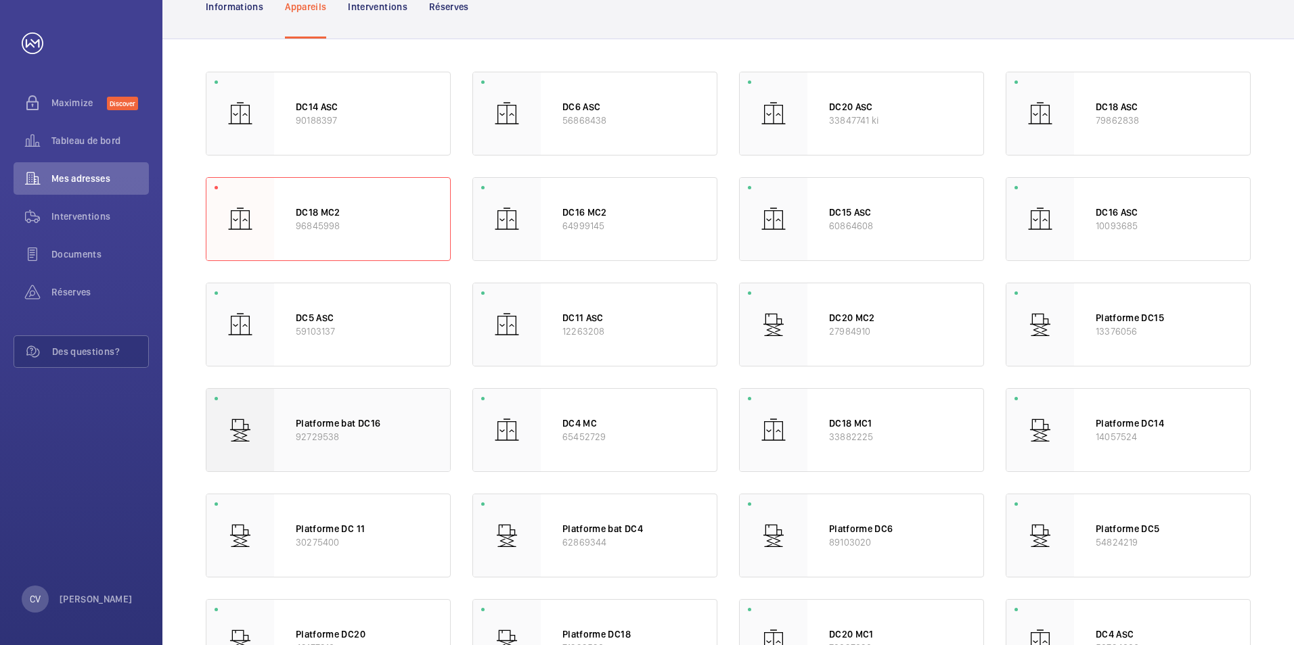
click at [351, 447] on div "Platforme bat DC16 92729538" at bounding box center [362, 430] width 176 height 83
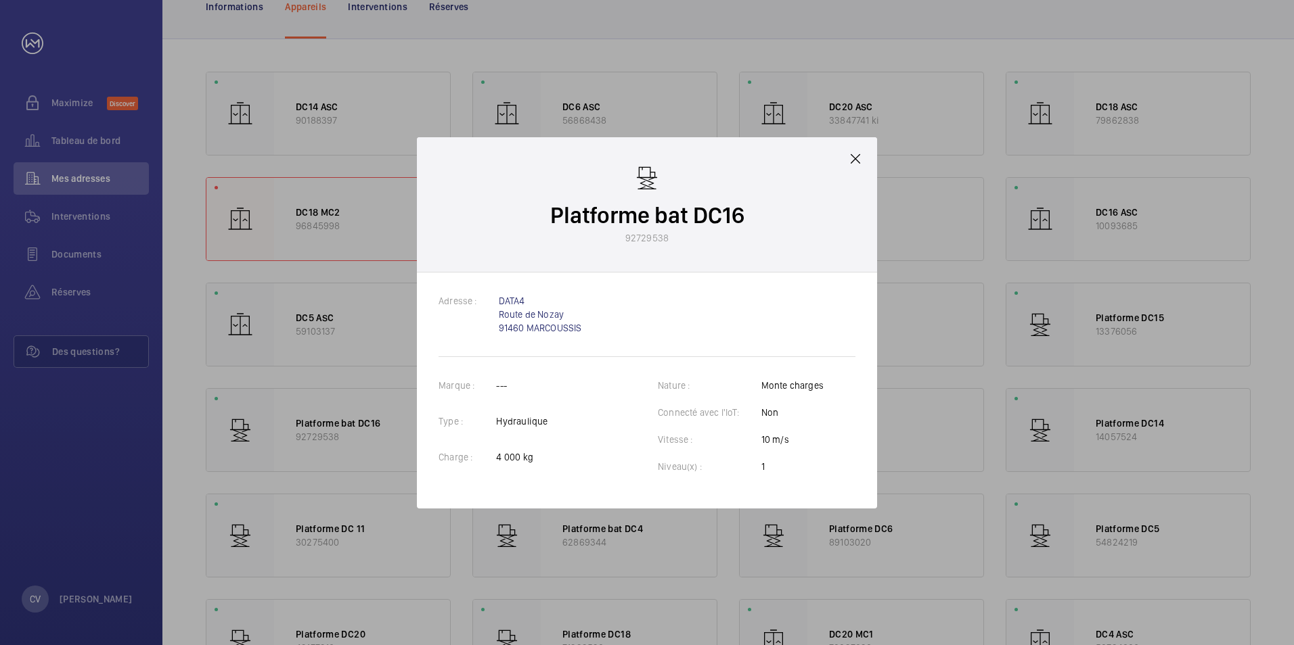
click at [848, 155] on mat-icon at bounding box center [855, 159] width 16 height 16
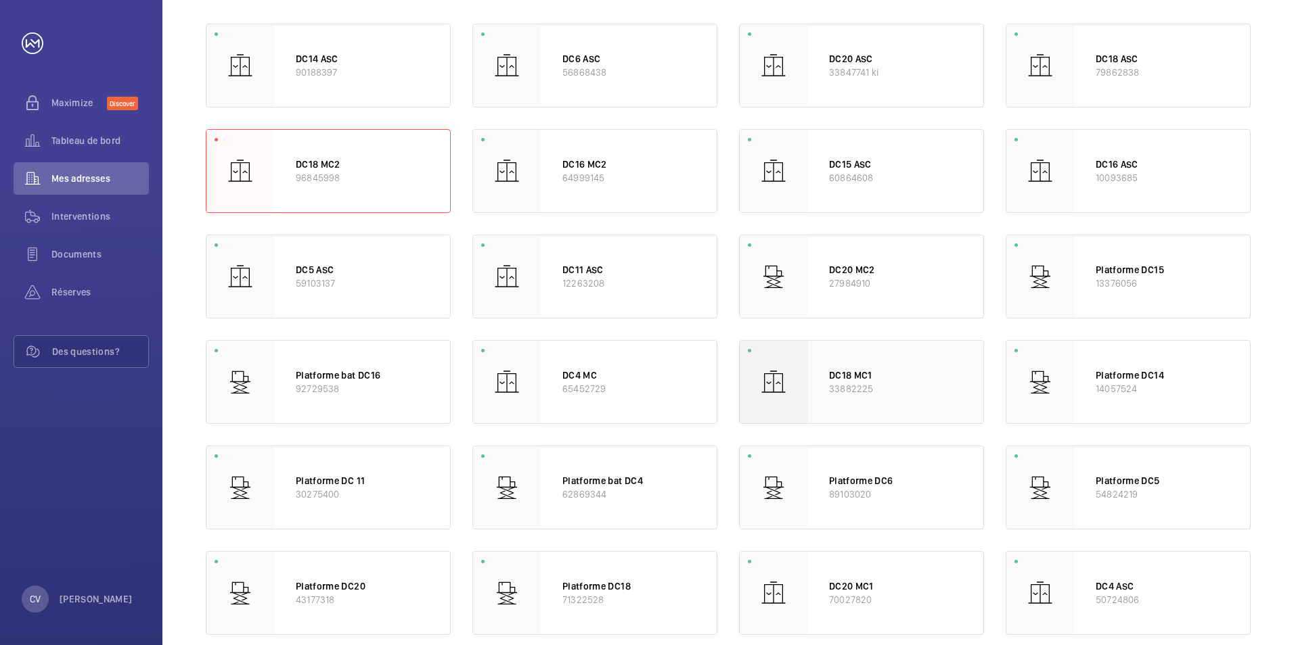
scroll to position [203, 0]
